Goal: Download file/media

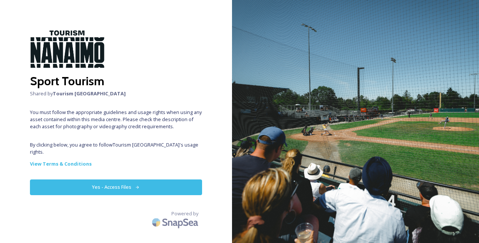
click at [116, 180] on button "Yes - Access Files" at bounding box center [116, 187] width 172 height 15
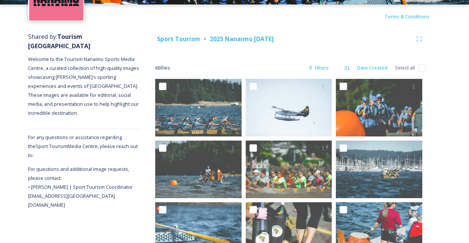
scroll to position [88, 0]
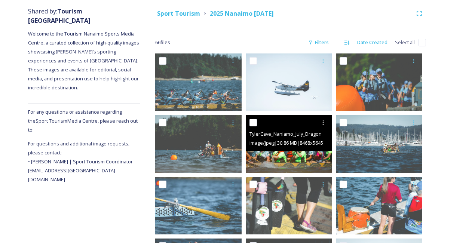
click at [274, 157] on img at bounding box center [289, 144] width 86 height 58
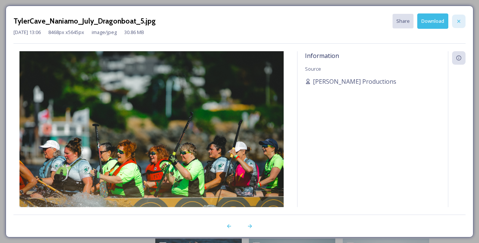
click at [461, 16] on div at bounding box center [458, 21] width 13 height 13
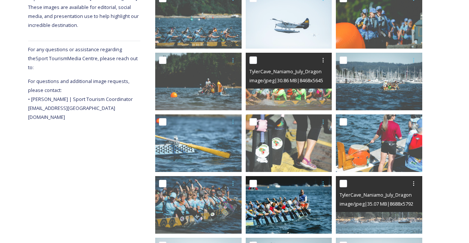
scroll to position [166, 0]
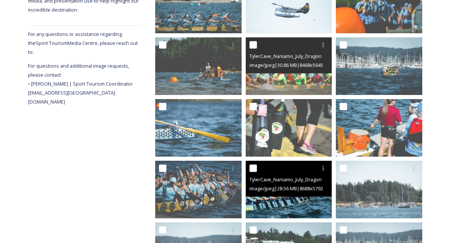
click at [277, 206] on img at bounding box center [289, 190] width 86 height 58
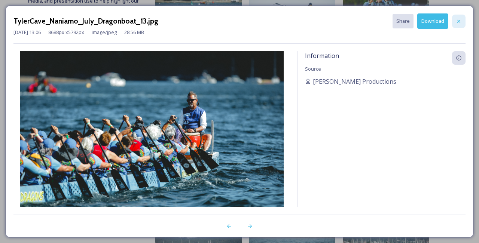
click at [458, 22] on icon at bounding box center [459, 20] width 3 height 3
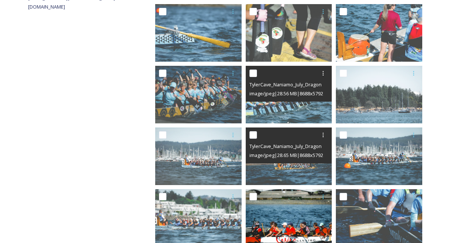
scroll to position [283, 0]
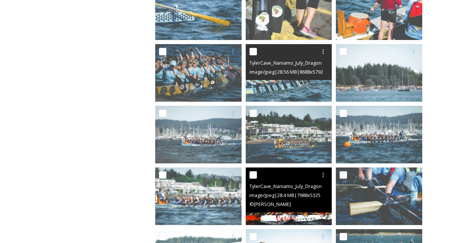
click at [276, 213] on div "TylerCave_Naniamo_July_Dragonboat_79.jpg image/jpeg | 28.4 MB | 7988 x 5325 © […" at bounding box center [289, 190] width 86 height 45
click at [274, 192] on div "image/jpeg | 28.4 MB | 7988 x 5325" at bounding box center [290, 195] width 81 height 9
click at [315, 173] on div at bounding box center [290, 174] width 81 height 13
click at [265, 218] on img at bounding box center [289, 197] width 86 height 58
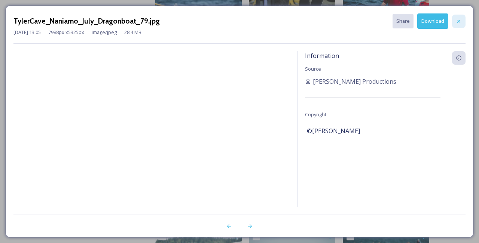
click at [461, 19] on icon at bounding box center [459, 21] width 6 height 6
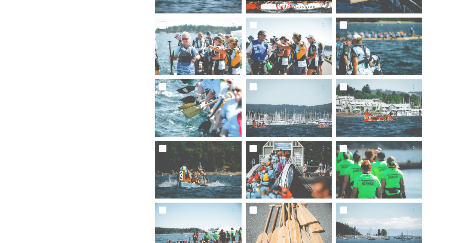
scroll to position [517, 0]
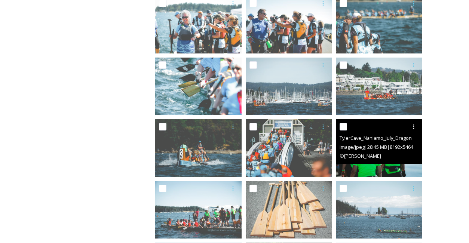
click at [380, 167] on img at bounding box center [379, 148] width 86 height 58
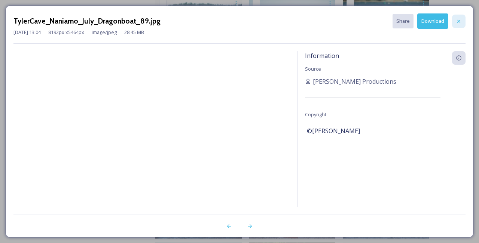
click at [458, 17] on div at bounding box center [458, 21] width 13 height 13
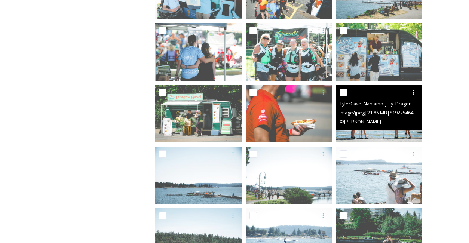
scroll to position [984, 0]
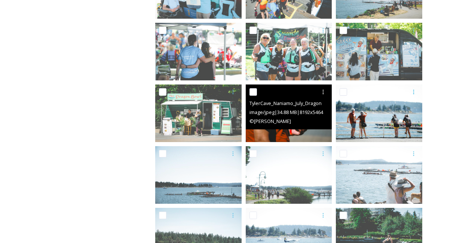
click at [292, 134] on img at bounding box center [289, 114] width 86 height 58
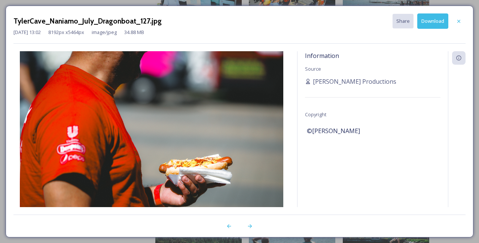
click at [462, 21] on icon at bounding box center [459, 21] width 6 height 6
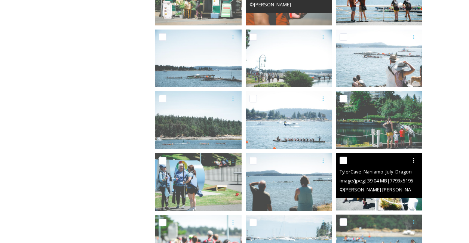
scroll to position [1140, 0]
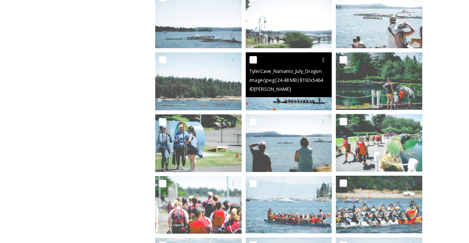
click at [296, 102] on img at bounding box center [289, 81] width 86 height 58
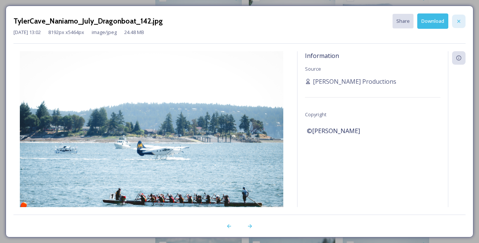
click at [462, 21] on icon at bounding box center [459, 21] width 6 height 6
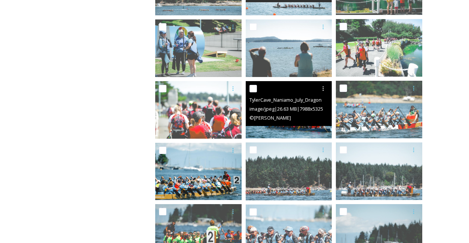
scroll to position [1256, 0]
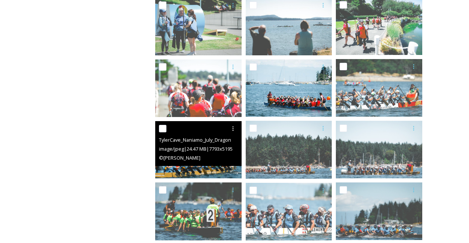
click at [210, 173] on img at bounding box center [198, 150] width 86 height 58
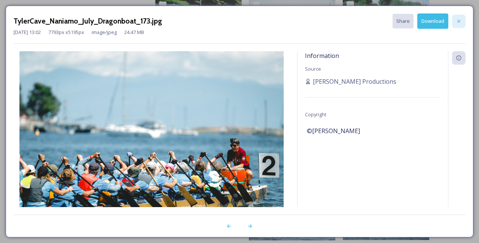
click at [458, 21] on icon at bounding box center [459, 21] width 6 height 6
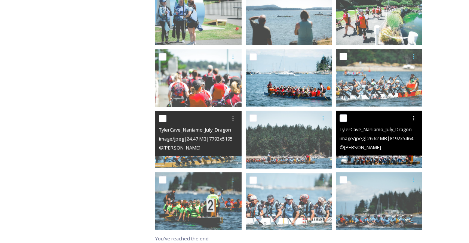
scroll to position [1270, 0]
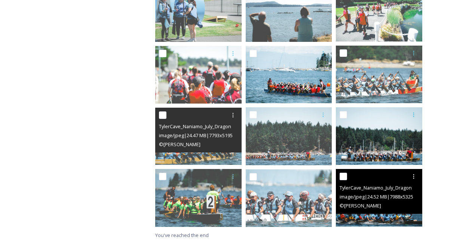
click at [379, 220] on img at bounding box center [379, 198] width 86 height 58
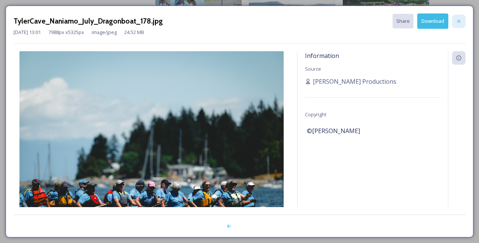
click at [462, 21] on icon at bounding box center [459, 21] width 6 height 6
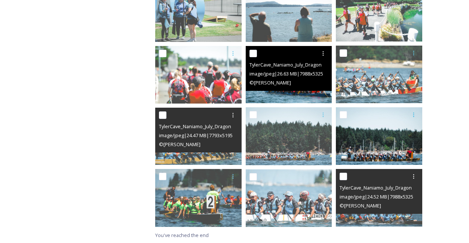
click at [268, 95] on img at bounding box center [289, 75] width 86 height 58
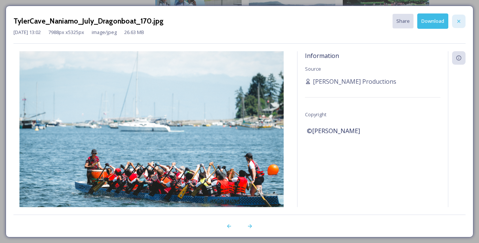
click at [461, 22] on icon at bounding box center [459, 21] width 6 height 6
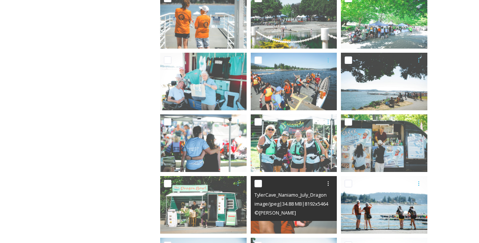
scroll to position [887, 0]
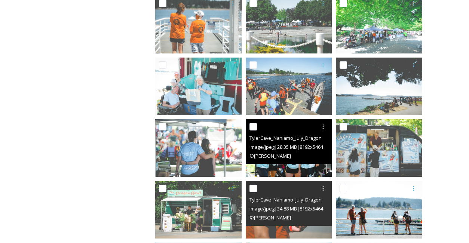
click at [288, 168] on img at bounding box center [289, 148] width 86 height 58
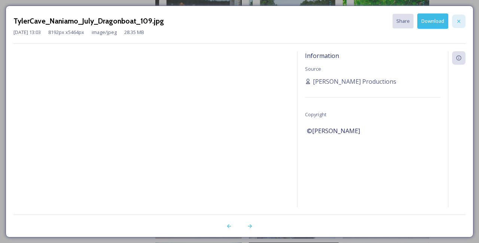
click at [462, 21] on icon at bounding box center [459, 21] width 6 height 6
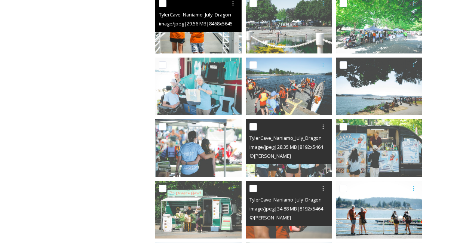
click at [213, 45] on img at bounding box center [198, 25] width 86 height 58
